Goal: Navigation & Orientation: Find specific page/section

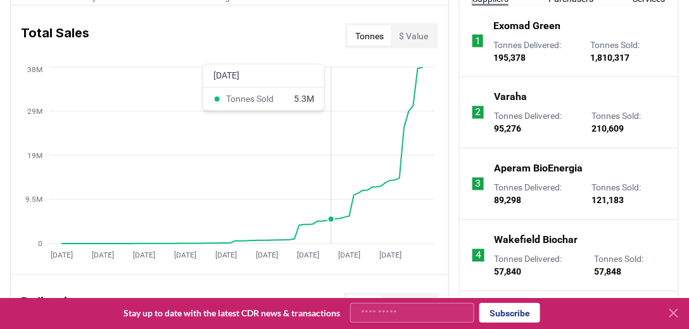
scroll to position [537, 0]
click at [424, 67] on circle at bounding box center [422, 68] width 6 height 6
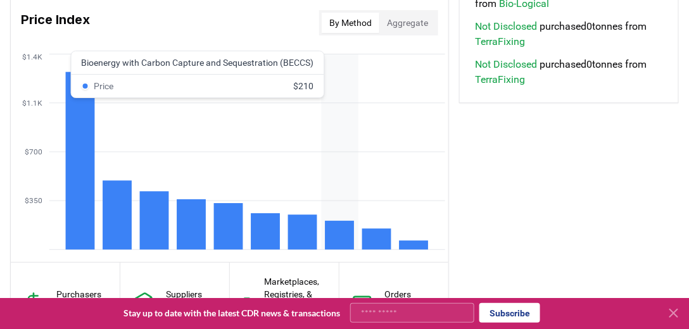
scroll to position [1089, 0]
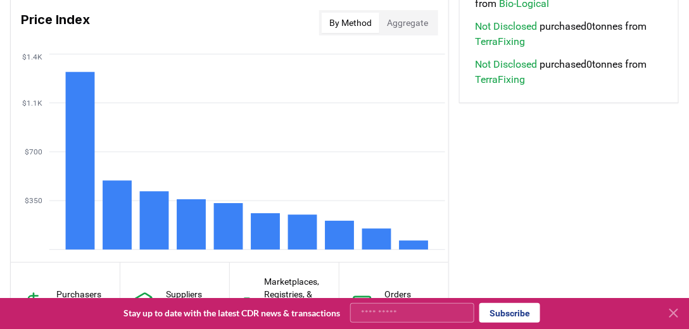
click at [403, 22] on button "Aggregate" at bounding box center [407, 23] width 56 height 20
click at [366, 26] on button "By Method" at bounding box center [351, 23] width 58 height 20
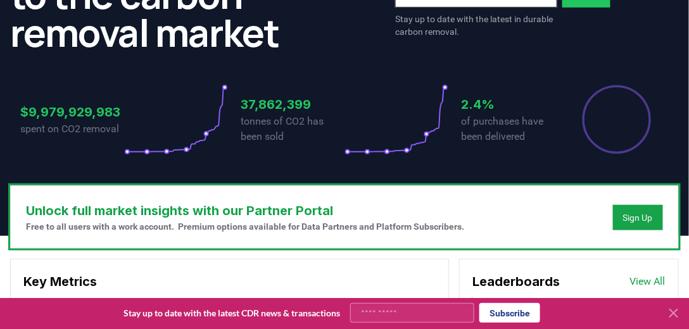
scroll to position [0, 0]
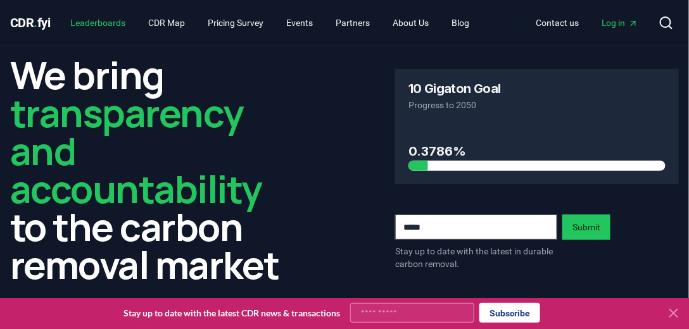
click at [110, 26] on link "Leaderboards" at bounding box center [98, 22] width 75 height 23
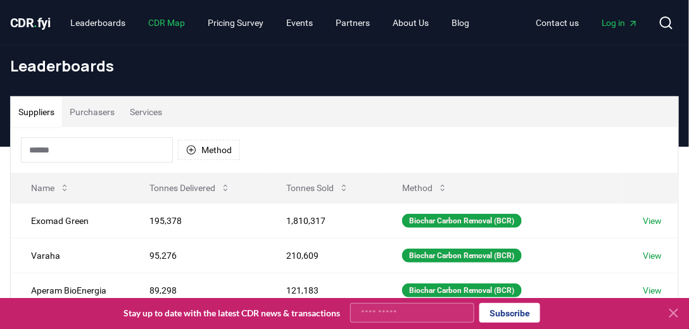
click at [168, 23] on link "CDR Map" at bounding box center [167, 22] width 57 height 23
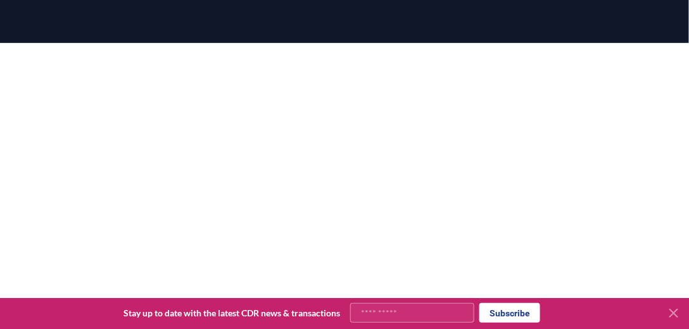
scroll to position [149, 0]
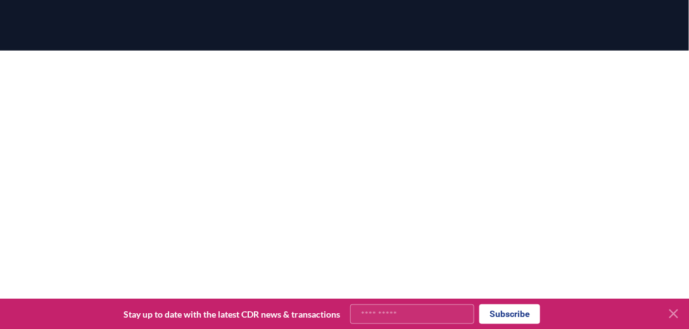
click at [672, 312] on icon at bounding box center [673, 313] width 15 height 15
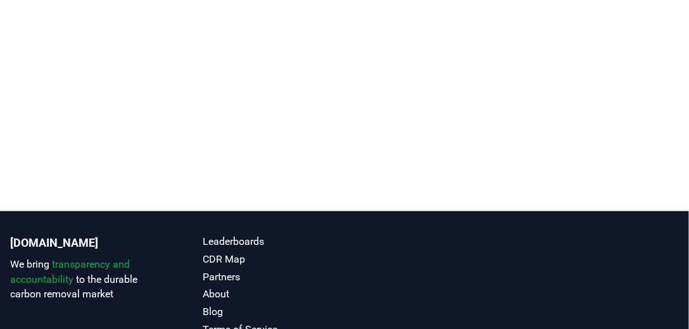
scroll to position [318, 0]
